Goal: Information Seeking & Learning: Learn about a topic

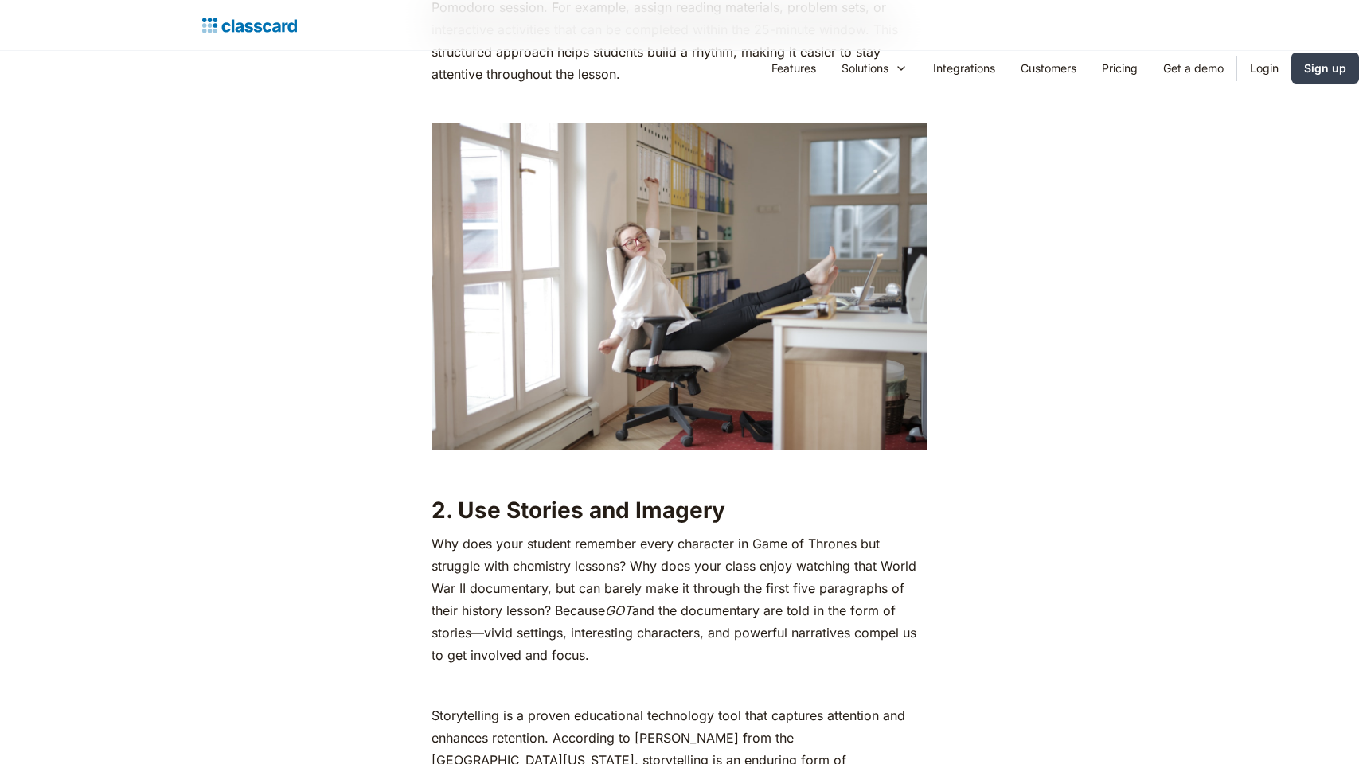
scroll to position [2770, 0]
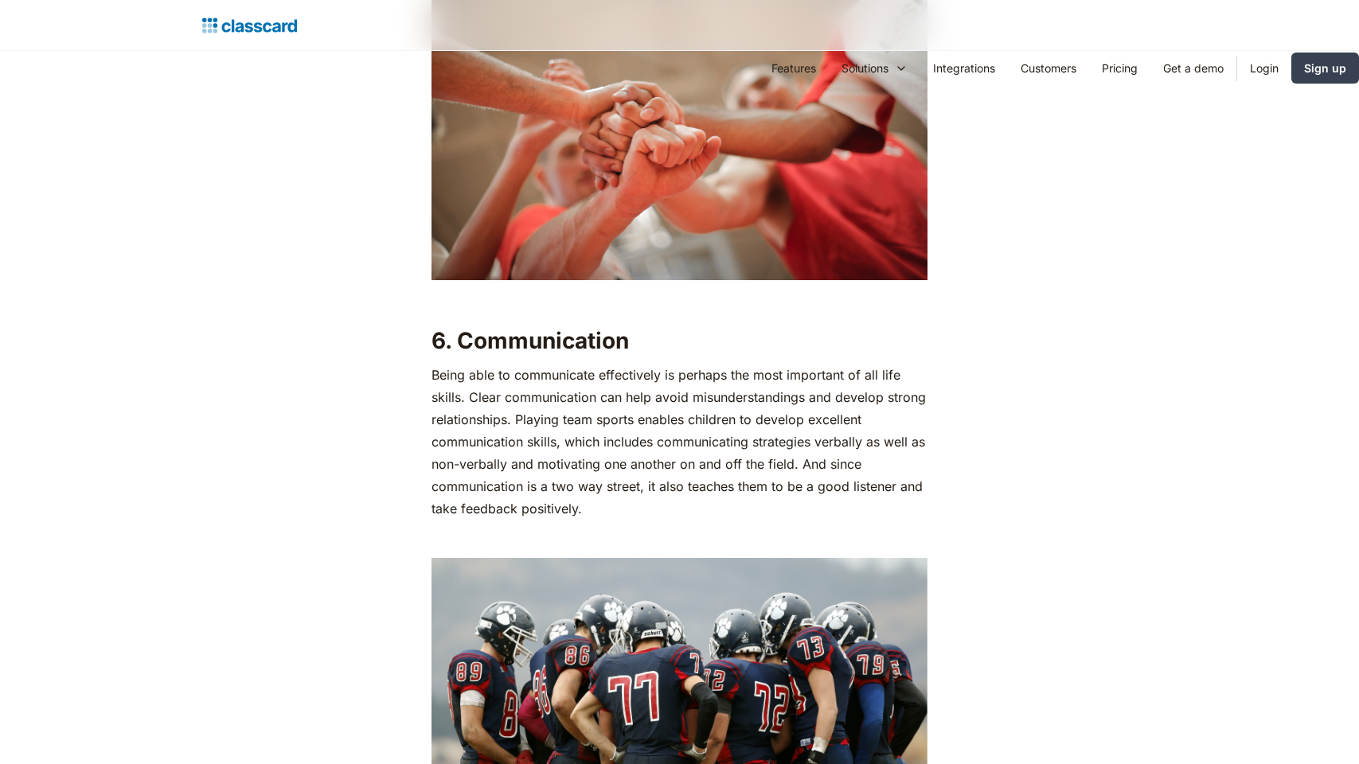
scroll to position [3377, 0]
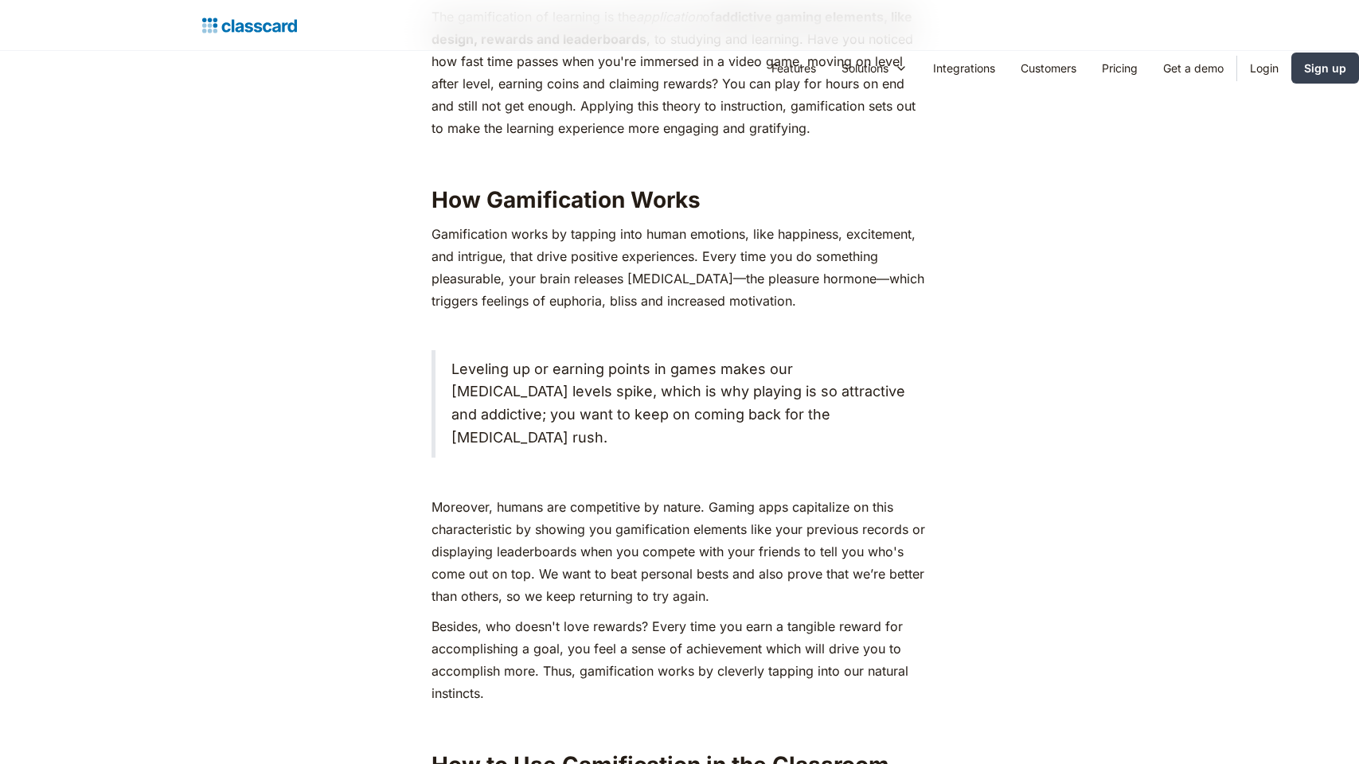
scroll to position [2770, 0]
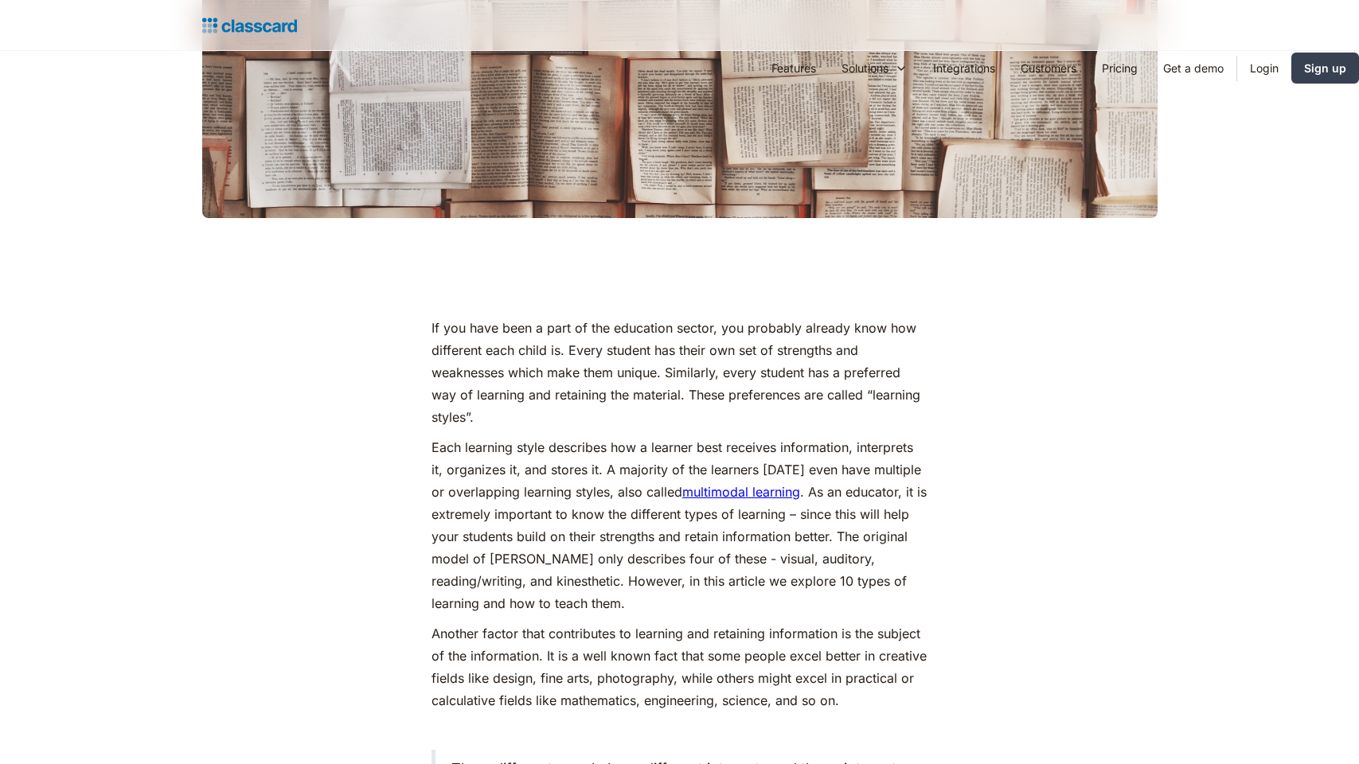
scroll to position [1410, 0]
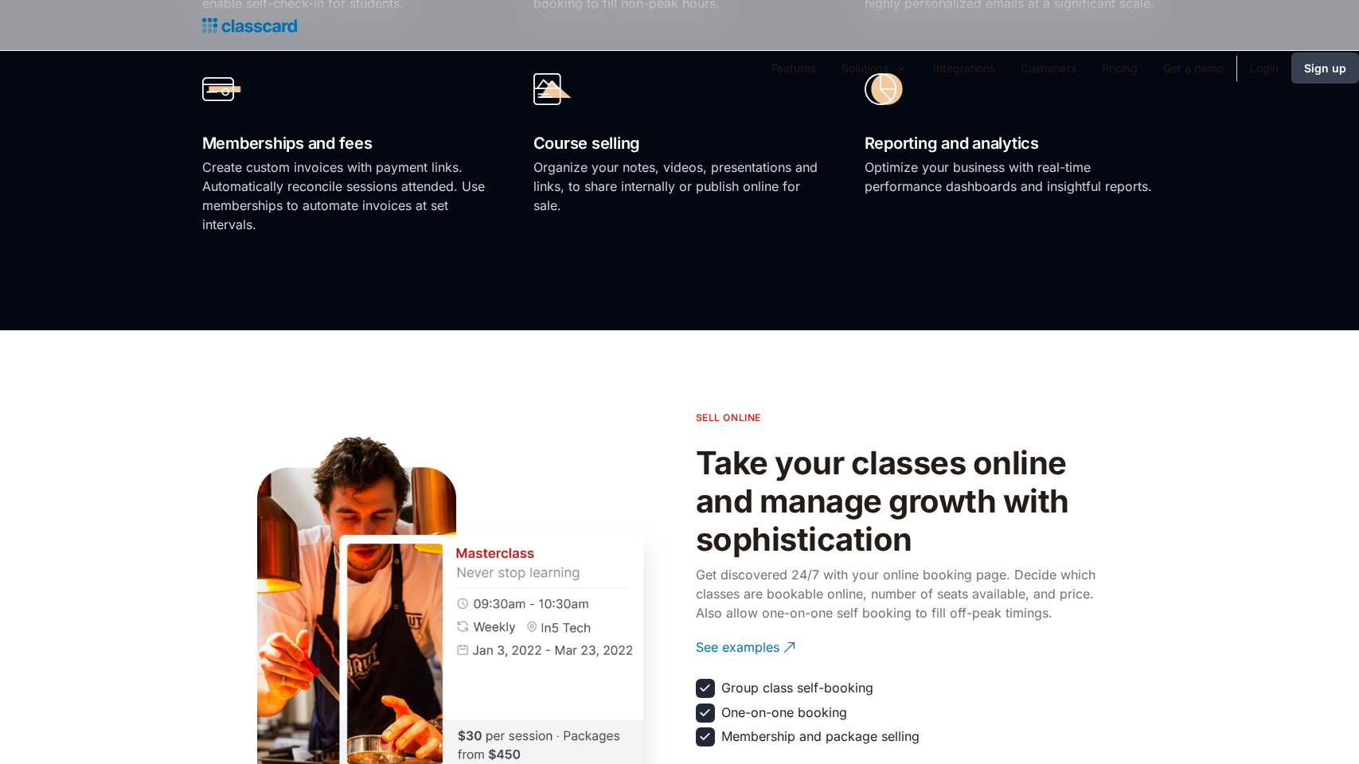
scroll to position [2770, 0]
